Goal: Information Seeking & Learning: Learn about a topic

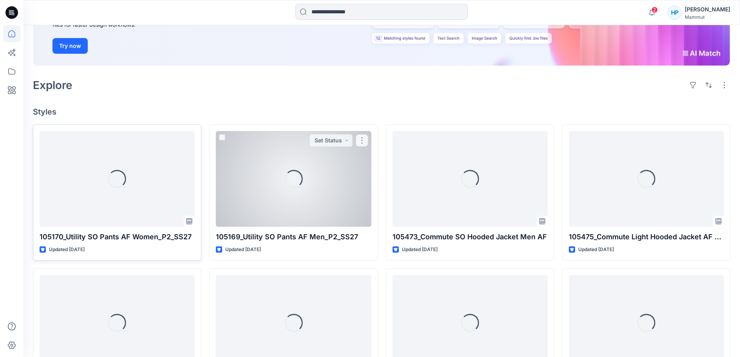
scroll to position [157, 0]
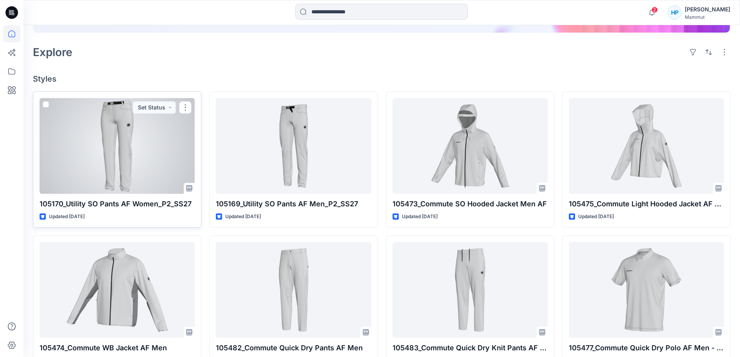
click at [148, 194] on div at bounding box center [117, 146] width 155 height 96
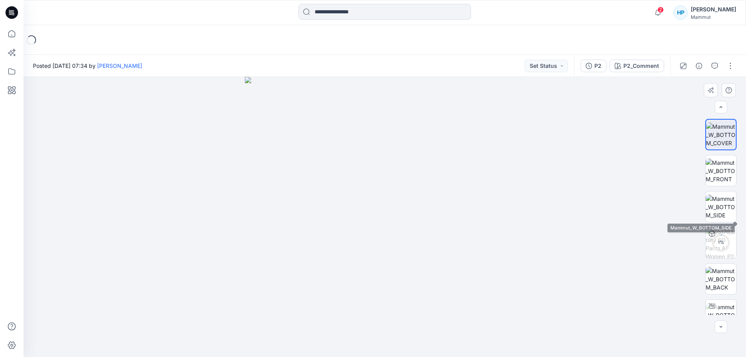
scroll to position [16, 0]
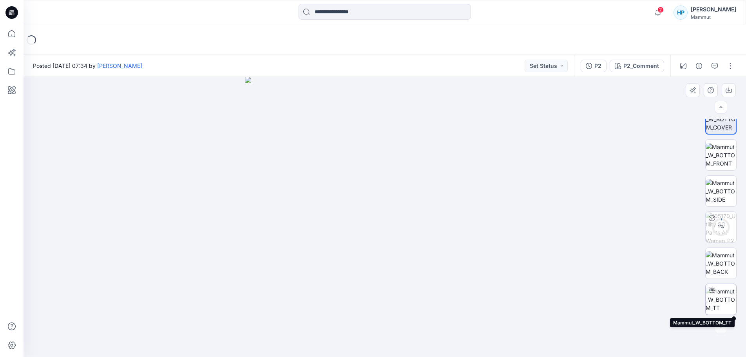
click at [724, 298] on img at bounding box center [721, 299] width 31 height 25
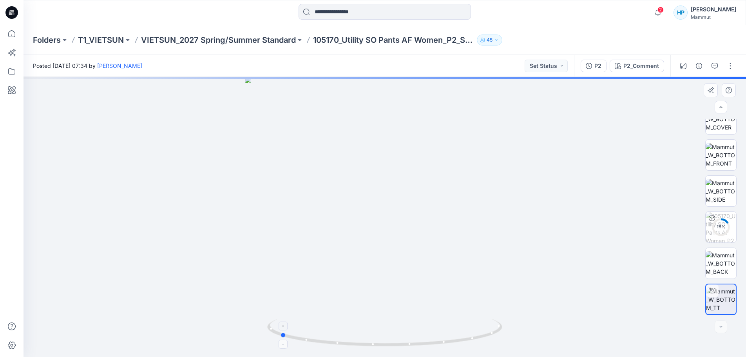
drag, startPoint x: 421, startPoint y: 348, endPoint x: 316, endPoint y: 347, distance: 105.1
click at [316, 347] on div at bounding box center [385, 217] width 723 height 280
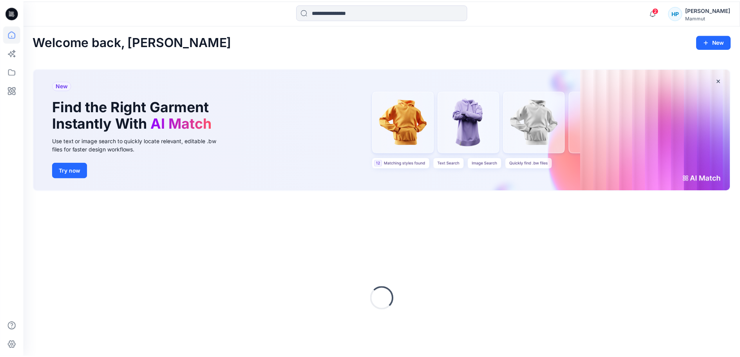
scroll to position [85, 0]
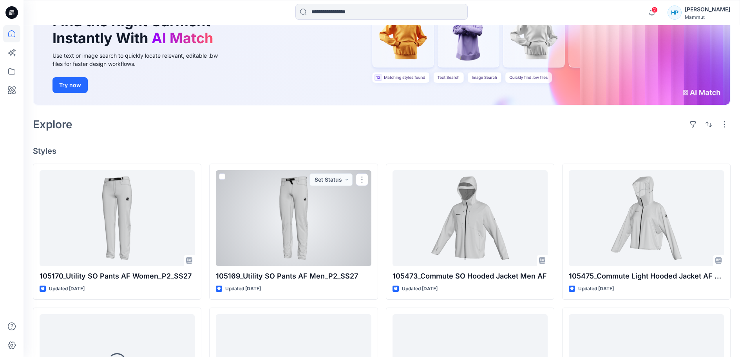
click at [261, 266] on div at bounding box center [293, 218] width 155 height 96
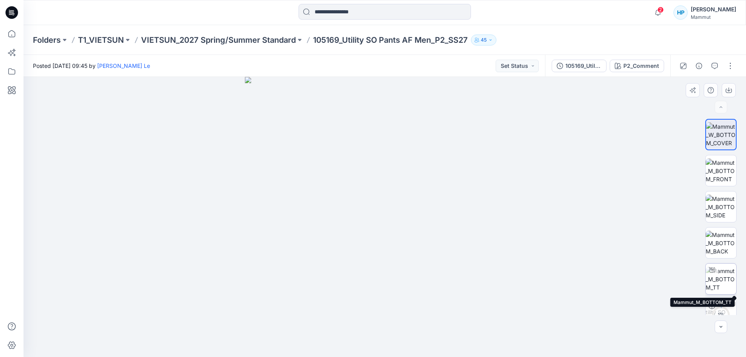
click at [719, 281] on img at bounding box center [721, 279] width 31 height 25
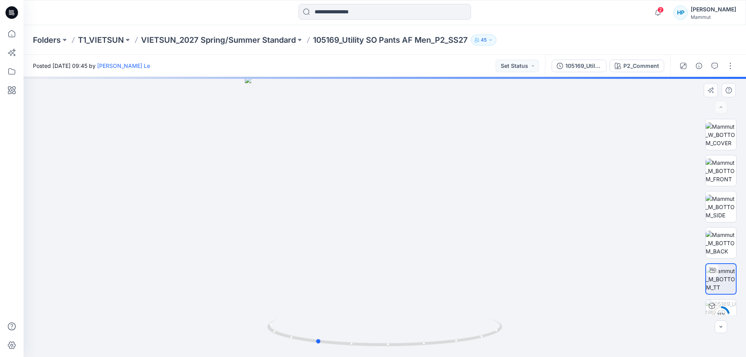
drag, startPoint x: 423, startPoint y: 348, endPoint x: 352, endPoint y: 349, distance: 70.6
click at [352, 349] on div at bounding box center [385, 217] width 723 height 280
drag, startPoint x: 425, startPoint y: 346, endPoint x: 348, endPoint y: 351, distance: 77.0
click at [348, 351] on div at bounding box center [385, 217] width 723 height 280
drag, startPoint x: 358, startPoint y: 347, endPoint x: 503, endPoint y: 341, distance: 144.7
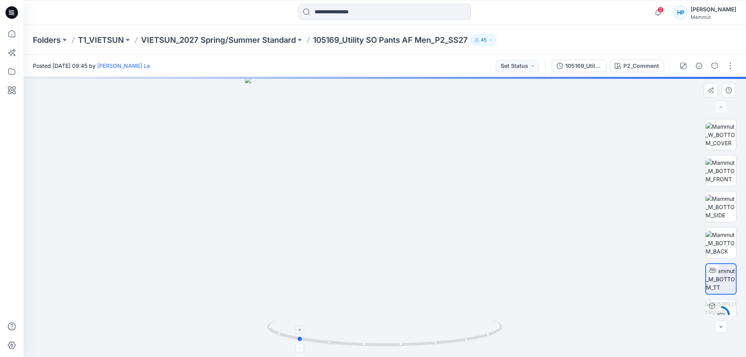
click at [503, 341] on icon at bounding box center [385, 333] width 237 height 29
drag, startPoint x: 445, startPoint y: 342, endPoint x: 390, endPoint y: 347, distance: 55.1
click at [390, 347] on icon at bounding box center [385, 333] width 237 height 29
drag, startPoint x: 405, startPoint y: 346, endPoint x: 463, endPoint y: 341, distance: 57.4
click at [463, 341] on icon at bounding box center [385, 333] width 237 height 29
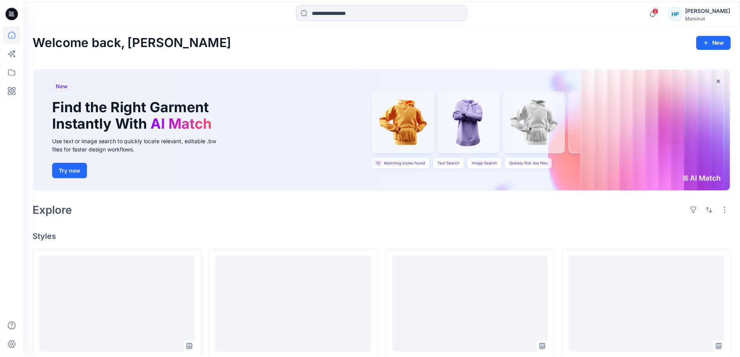
scroll to position [85, 0]
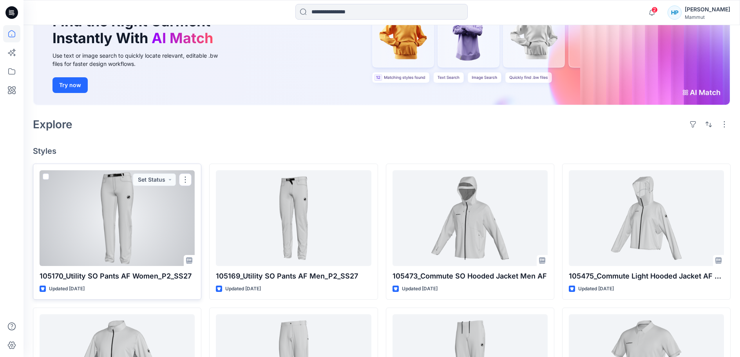
drag, startPoint x: 85, startPoint y: 278, endPoint x: 115, endPoint y: 270, distance: 31.5
click at [85, 266] on div at bounding box center [117, 218] width 155 height 96
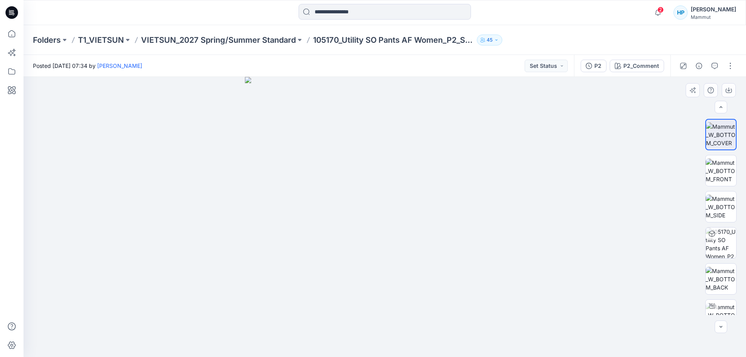
scroll to position [16, 0]
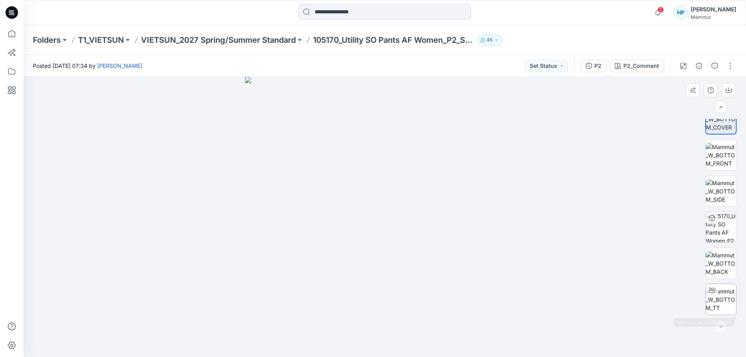
click at [723, 297] on img at bounding box center [721, 299] width 31 height 25
drag, startPoint x: 453, startPoint y: 343, endPoint x: 334, endPoint y: 341, distance: 118.4
click at [334, 341] on icon at bounding box center [385, 333] width 237 height 29
drag, startPoint x: 416, startPoint y: 345, endPoint x: 426, endPoint y: 345, distance: 9.4
click at [426, 345] on icon at bounding box center [385, 333] width 237 height 29
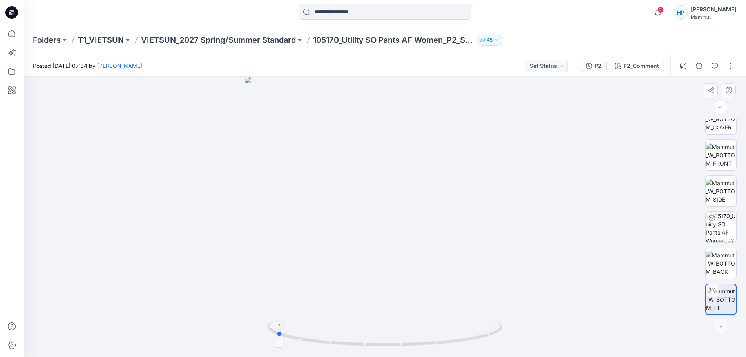
click at [426, 345] on icon at bounding box center [385, 333] width 237 height 29
drag, startPoint x: 426, startPoint y: 345, endPoint x: 321, endPoint y: 343, distance: 104.7
click at [321, 343] on icon at bounding box center [385, 333] width 237 height 29
click at [250, 44] on p "VIETSUN_2027 Spring/Summer Standard" at bounding box center [218, 39] width 155 height 11
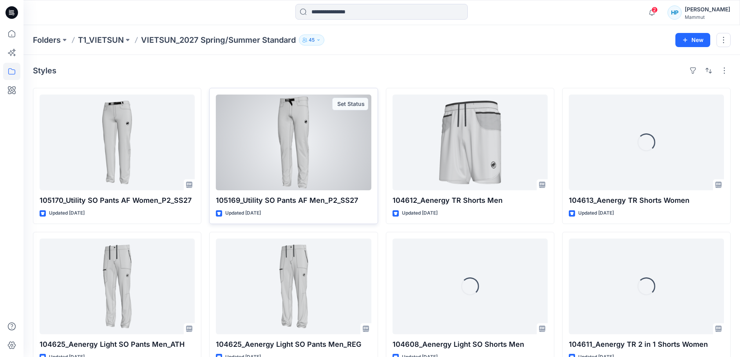
click at [270, 176] on div at bounding box center [293, 142] width 155 height 96
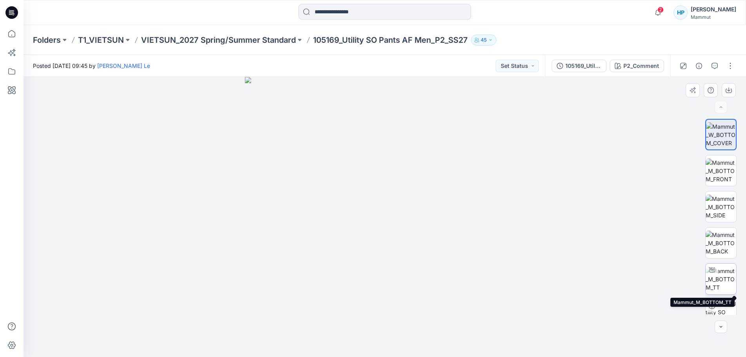
click at [718, 283] on img at bounding box center [721, 279] width 31 height 25
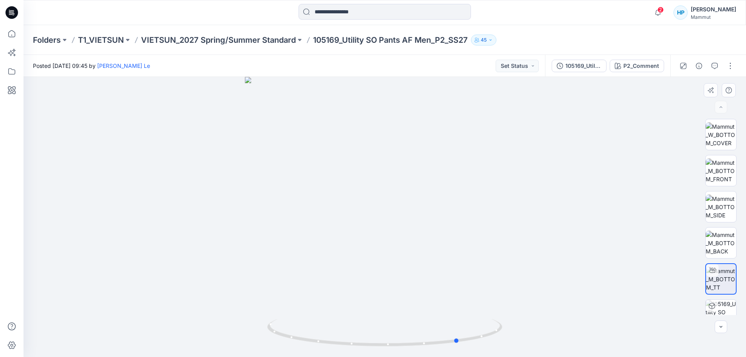
drag, startPoint x: 450, startPoint y: 342, endPoint x: 525, endPoint y: 327, distance: 76.0
click at [525, 327] on div at bounding box center [385, 217] width 723 height 280
click at [177, 37] on p "VIETSUN_2027 Spring/Summer Standard" at bounding box center [218, 39] width 155 height 11
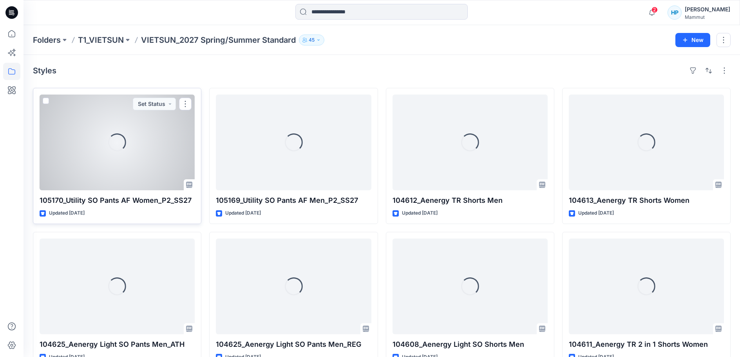
click at [92, 163] on div "Loading..." at bounding box center [117, 142] width 155 height 96
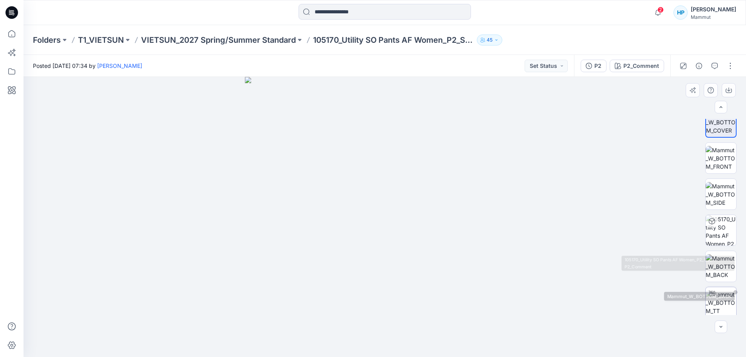
scroll to position [16, 0]
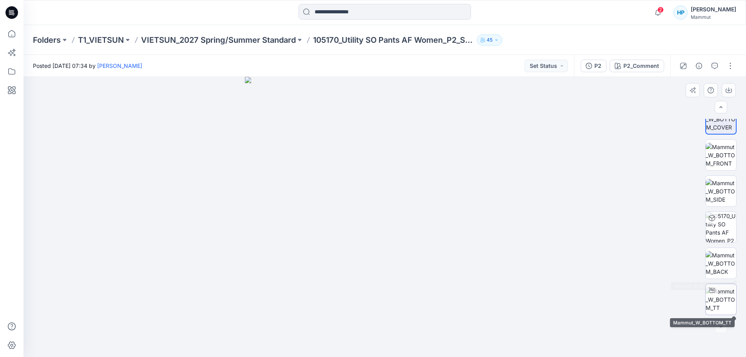
click at [724, 298] on img at bounding box center [721, 299] width 31 height 25
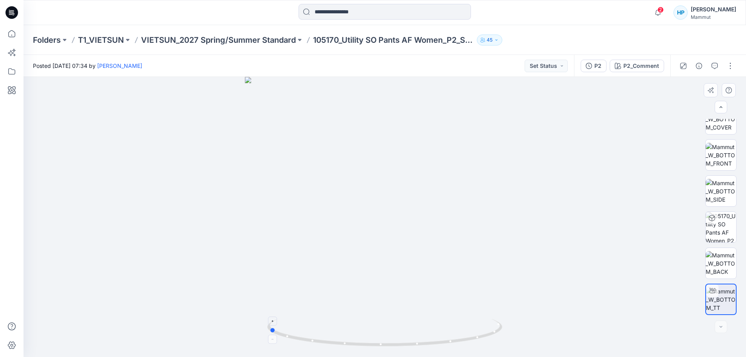
drag, startPoint x: 426, startPoint y: 342, endPoint x: 310, endPoint y: 347, distance: 116.1
click at [310, 347] on icon at bounding box center [385, 333] width 237 height 29
drag, startPoint x: 393, startPoint y: 345, endPoint x: 265, endPoint y: 332, distance: 128.4
click at [265, 332] on div at bounding box center [385, 217] width 723 height 280
